Goal: Task Accomplishment & Management: Complete application form

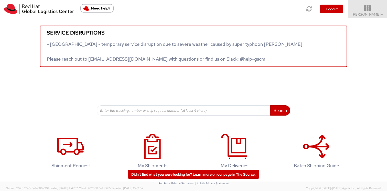
click at [367, 9] on icon at bounding box center [367, 8] width 45 height 7
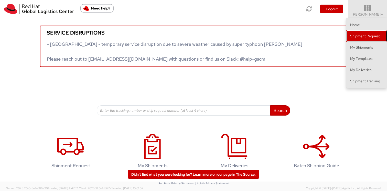
click at [364, 35] on link "Shipment Request" at bounding box center [366, 35] width 41 height 11
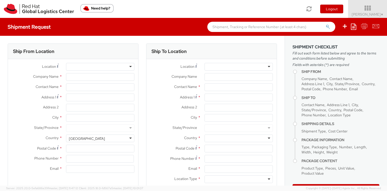
select select
select select "765"
click at [127, 68] on div at bounding box center [100, 67] width 68 height 8
click at [130, 67] on div at bounding box center [100, 67] width 68 height 8
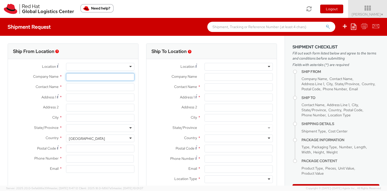
click at [119, 81] on input "Company Name *" at bounding box center [100, 77] width 68 height 8
type input "Red Hat, Inc."
type input "[PERSON_NAME]"
type input "[STREET_ADDRESS]"
type input "RALEIGH"
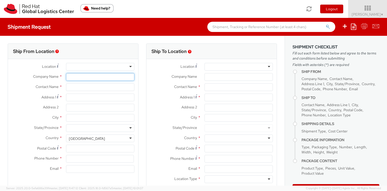
type input "27601"
type input "[PHONE_NUMBER]"
type input "[EMAIL_ADDRESS][DOMAIN_NAME]"
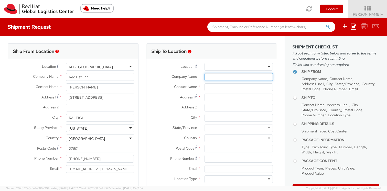
click at [252, 80] on input "Company Name *" at bounding box center [238, 77] width 68 height 8
click at [210, 89] on input "text" at bounding box center [238, 87] width 68 height 8
type input "[PERSON_NAME] A el [PERSON_NAME]"
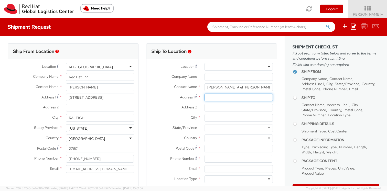
type input "[STREET_ADDRESS][PERSON_NAME][PERSON_NAME]"
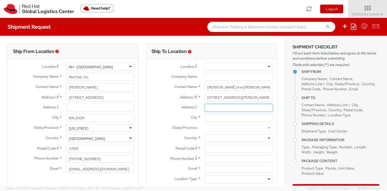
type input "[PERSON_NAME]"
type input "[GEOGRAPHIC_DATA]"
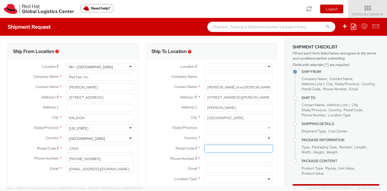
type input "335"
type input "08008336687"
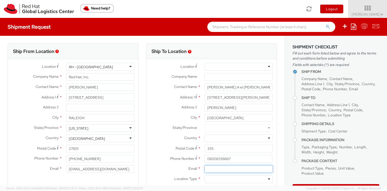
type input "[EMAIL_ADDRESS][DOMAIN_NAME]"
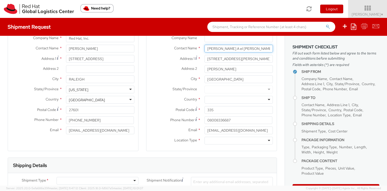
scroll to position [46, 0]
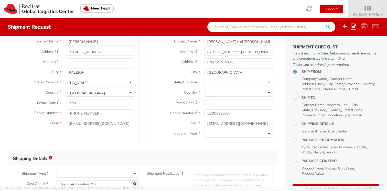
click at [242, 136] on div at bounding box center [238, 134] width 68 height 8
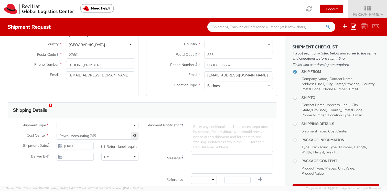
scroll to position [99, 0]
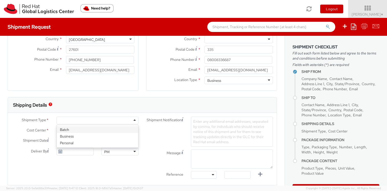
click at [134, 120] on div at bounding box center [98, 121] width 82 height 8
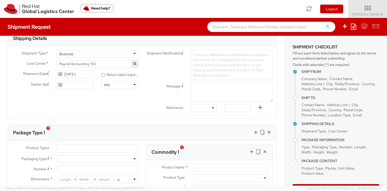
scroll to position [175, 0]
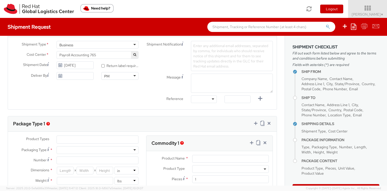
click at [138, 152] on div "Envelope Your Packaging" at bounding box center [98, 150] width 90 height 8
click at [134, 152] on div at bounding box center [98, 150] width 82 height 8
type input "1"
type input "9.5"
type input "12.5"
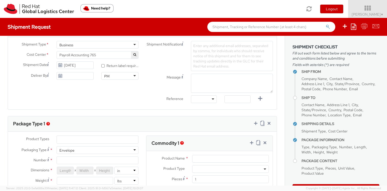
type input "0.25"
type input "1"
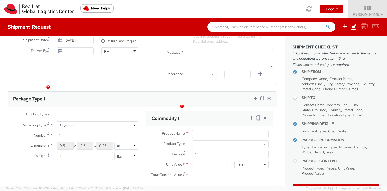
scroll to position [225, 0]
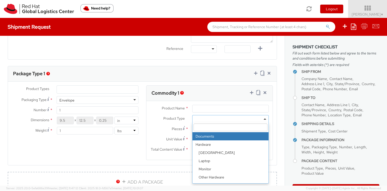
click at [241, 119] on span at bounding box center [230, 119] width 76 height 8
select select "DOCUMENT"
type input "Documents"
type input "1.00"
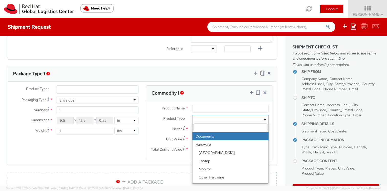
type input "1.00"
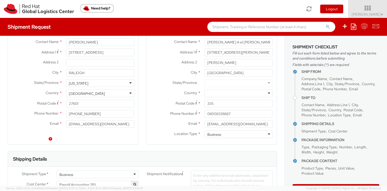
scroll to position [41, 0]
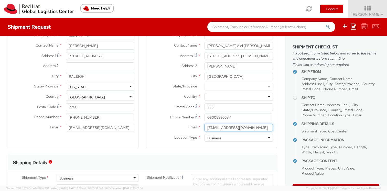
click at [264, 128] on input "[EMAIL_ADDRESS][DOMAIN_NAME]" at bounding box center [238, 128] width 68 height 8
click at [245, 149] on div "Ship To Location Location * [GEOGRAPHIC_DATA] - [GEOGRAPHIC_DATA] - [GEOGRAPHIC…" at bounding box center [211, 78] width 131 height 153
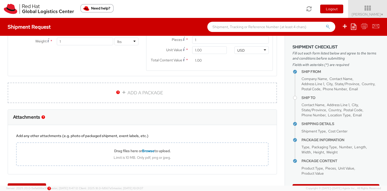
scroll to position [330, 0]
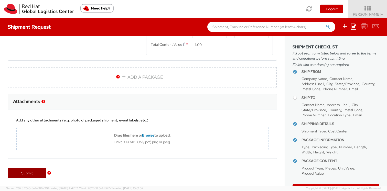
click at [33, 176] on link "Submit" at bounding box center [27, 173] width 38 height 10
click at [25, 173] on link "Submit" at bounding box center [27, 173] width 38 height 10
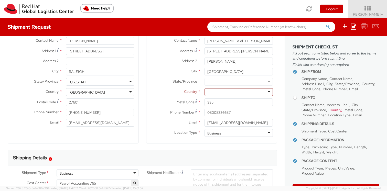
scroll to position [44, 0]
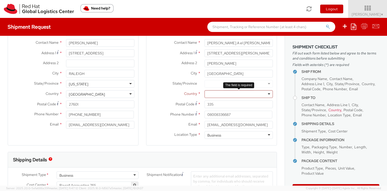
click at [262, 97] on div at bounding box center [238, 94] width 68 height 8
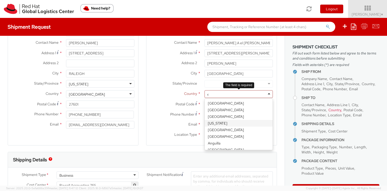
type input "eg"
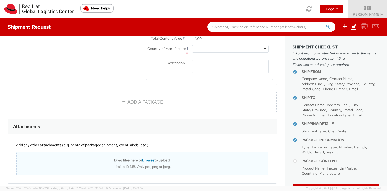
scroll to position [355, 0]
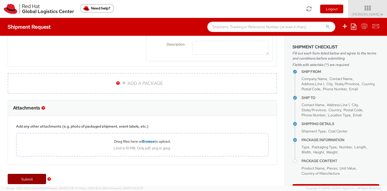
click at [35, 176] on link "Submit" at bounding box center [27, 179] width 38 height 10
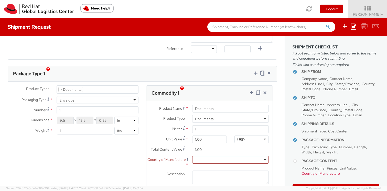
scroll to position [234, 0]
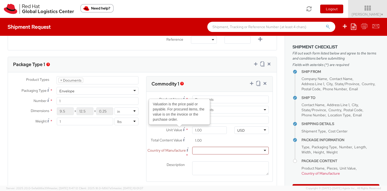
click at [204, 153] on div at bounding box center [230, 151] width 76 height 8
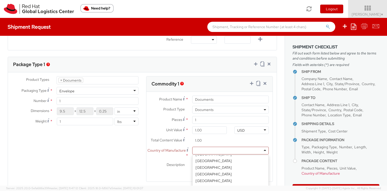
scroll to position [0, 0]
type input "uni"
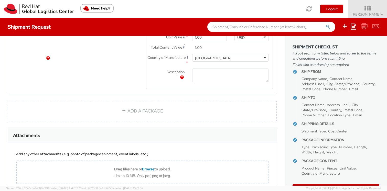
scroll to position [361, 0]
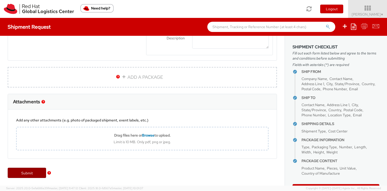
click at [35, 170] on link "Submit" at bounding box center [27, 173] width 38 height 10
type input "[PERSON_NAME] A el [PERSON_NAME]"
